Goal: Find specific page/section: Find specific page/section

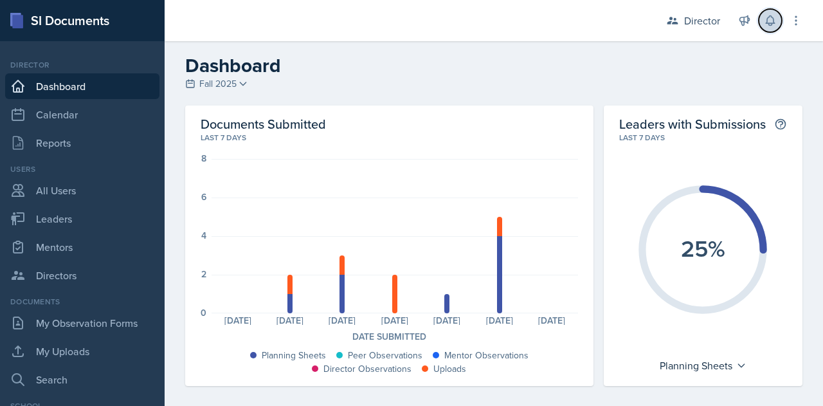
click at [772, 19] on icon at bounding box center [770, 20] width 13 height 13
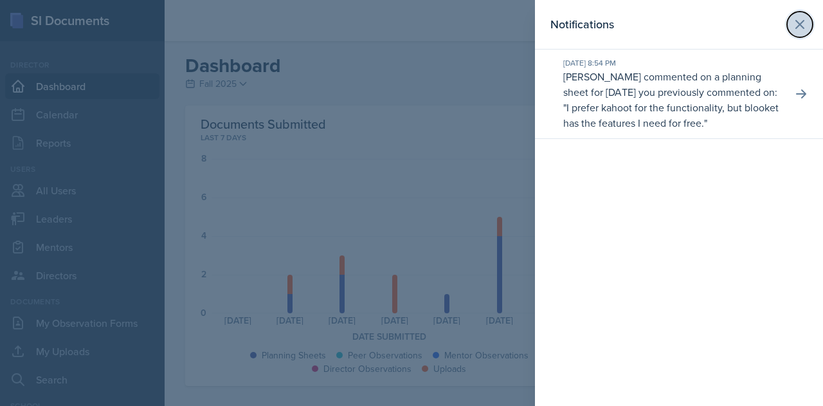
click at [800, 21] on icon at bounding box center [799, 24] width 15 height 15
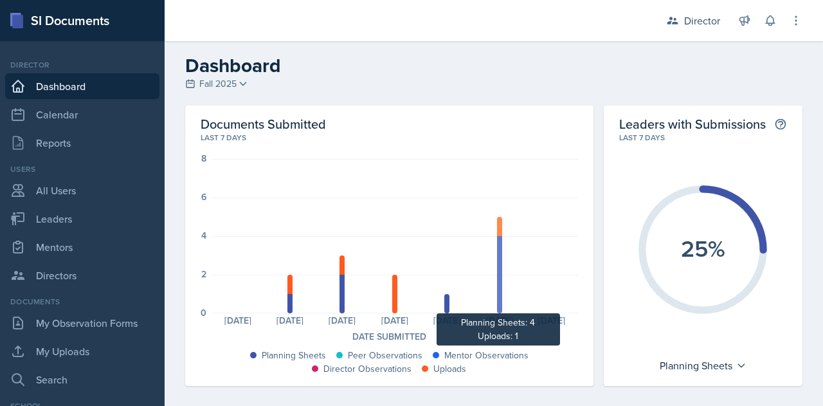
click at [497, 247] on div at bounding box center [499, 274] width 5 height 77
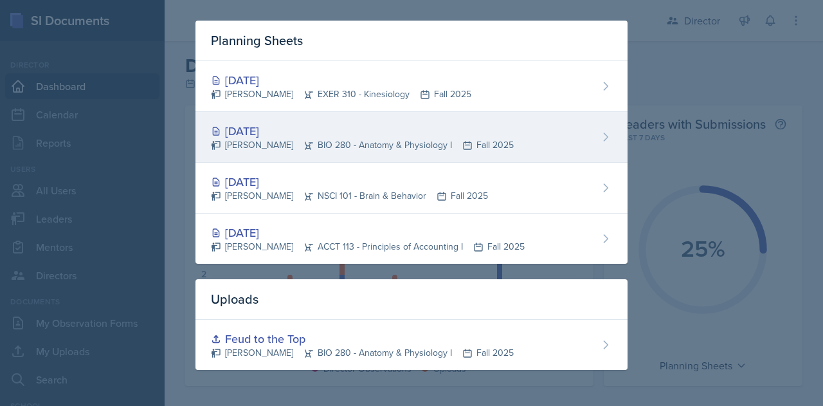
click at [318, 146] on div "[PERSON_NAME] BIO 280 - Anatomy & Physiology I Fall 2025" at bounding box center [362, 145] width 303 height 14
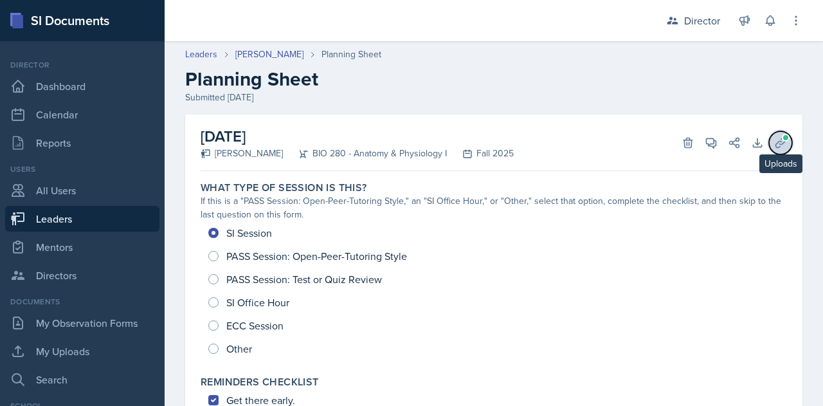
click at [778, 144] on button "Uploads" at bounding box center [780, 142] width 23 height 23
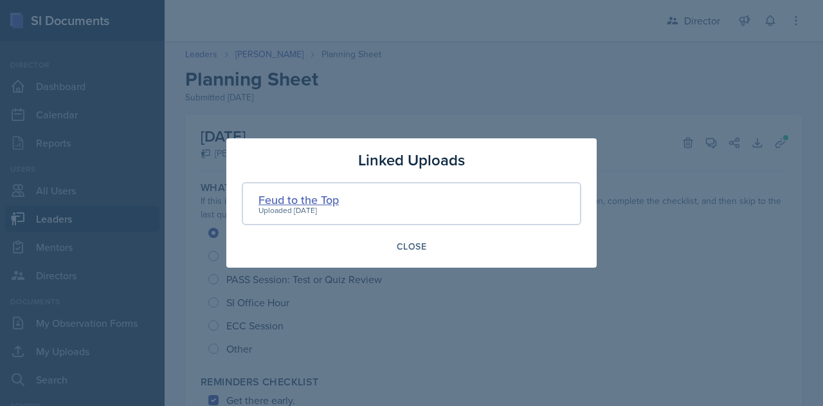
click at [294, 204] on div "Feud to the Top" at bounding box center [299, 199] width 80 height 17
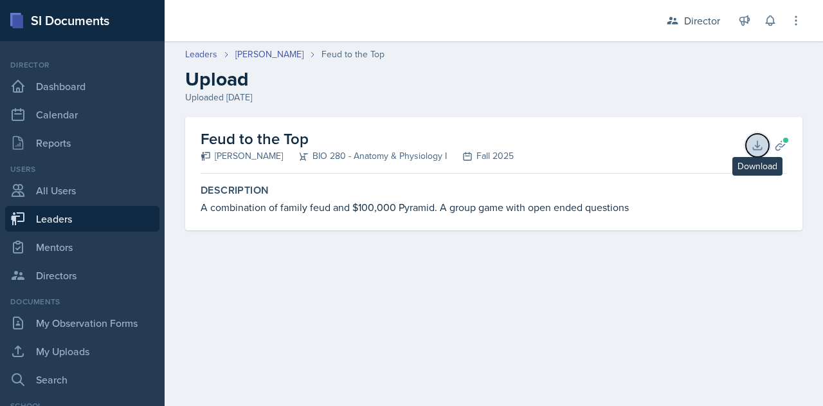
click at [753, 140] on icon at bounding box center [757, 145] width 13 height 13
